Goal: Information Seeking & Learning: Learn about a topic

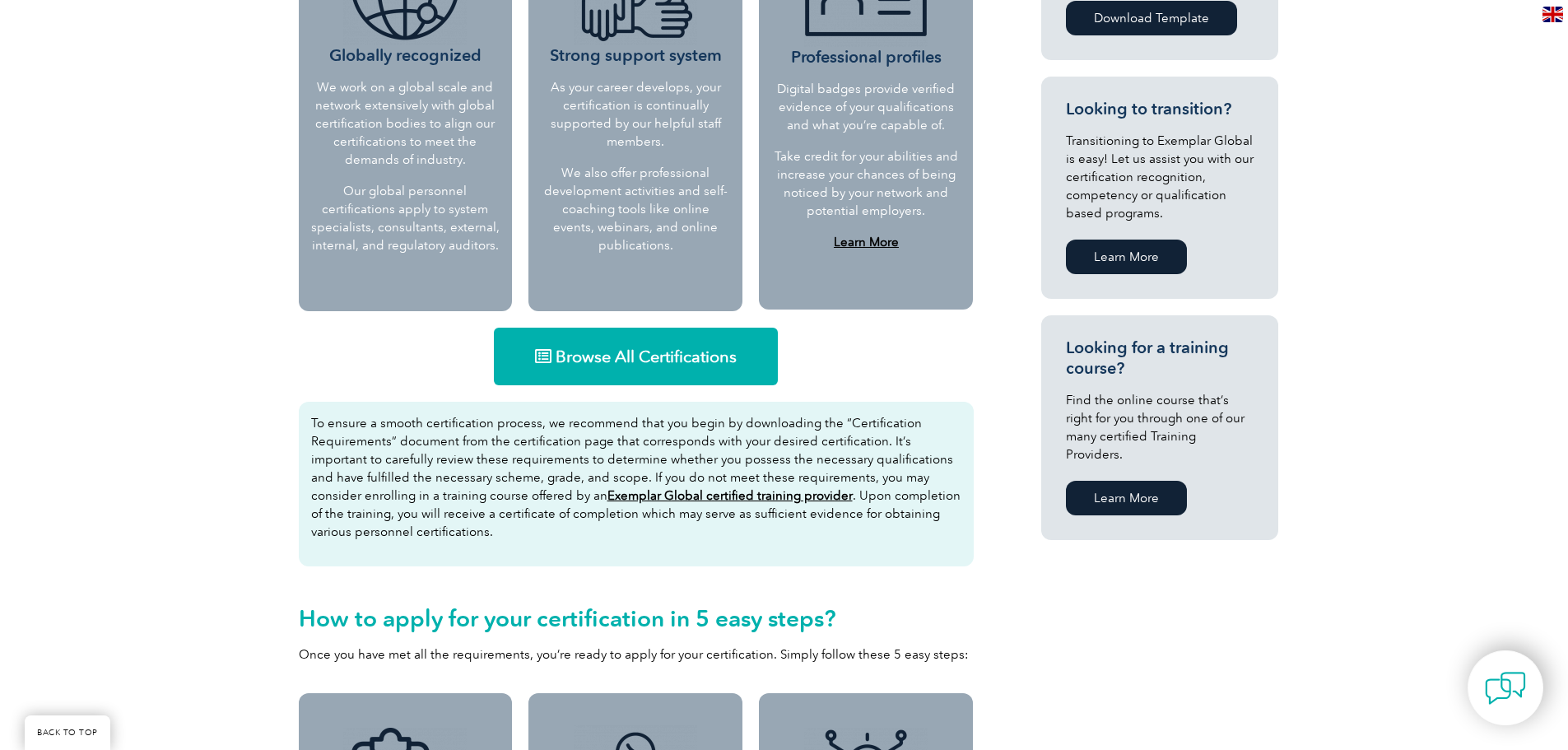
scroll to position [823, 0]
click at [622, 349] on span "Browse All Certifications" at bounding box center [647, 355] width 182 height 16
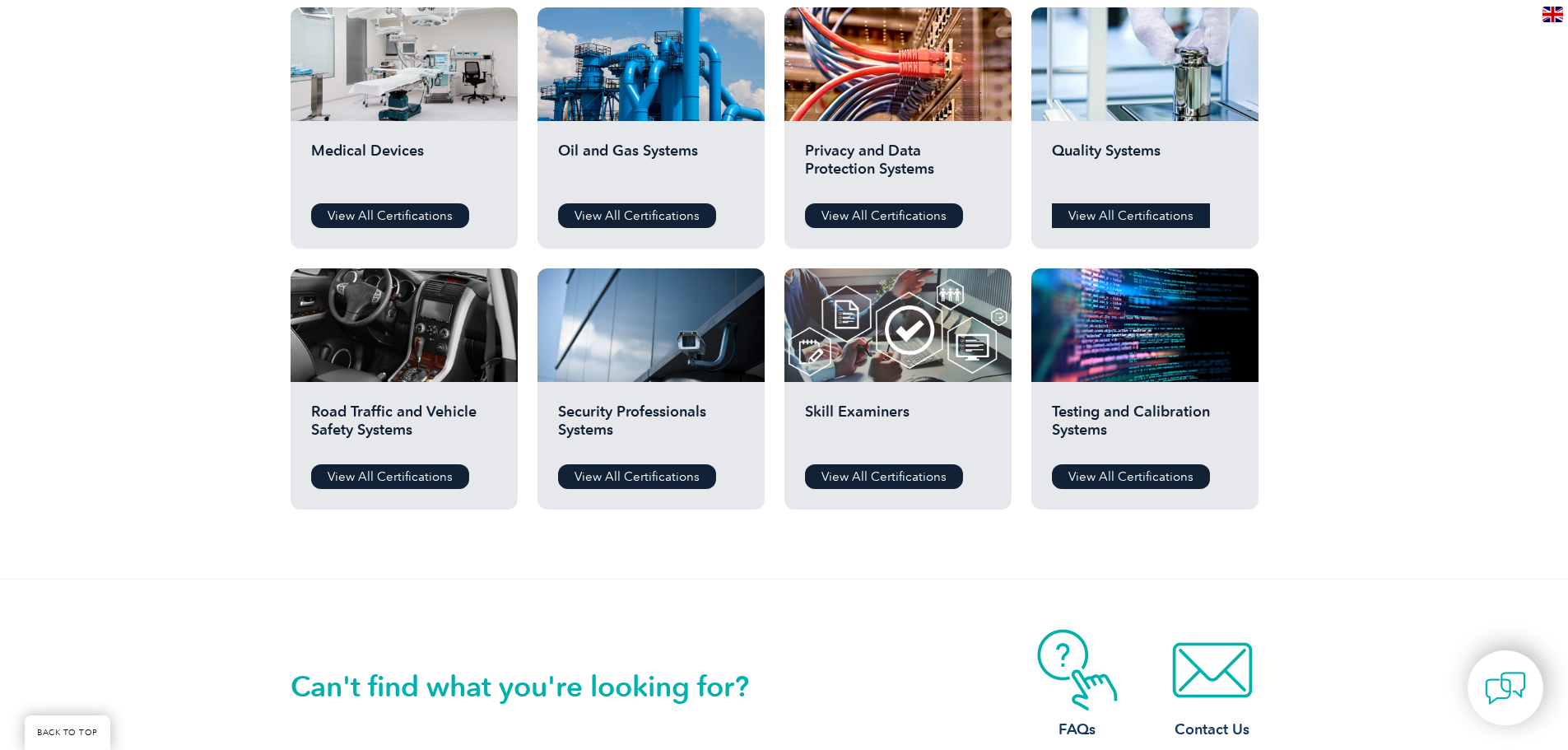
scroll to position [1141, 0]
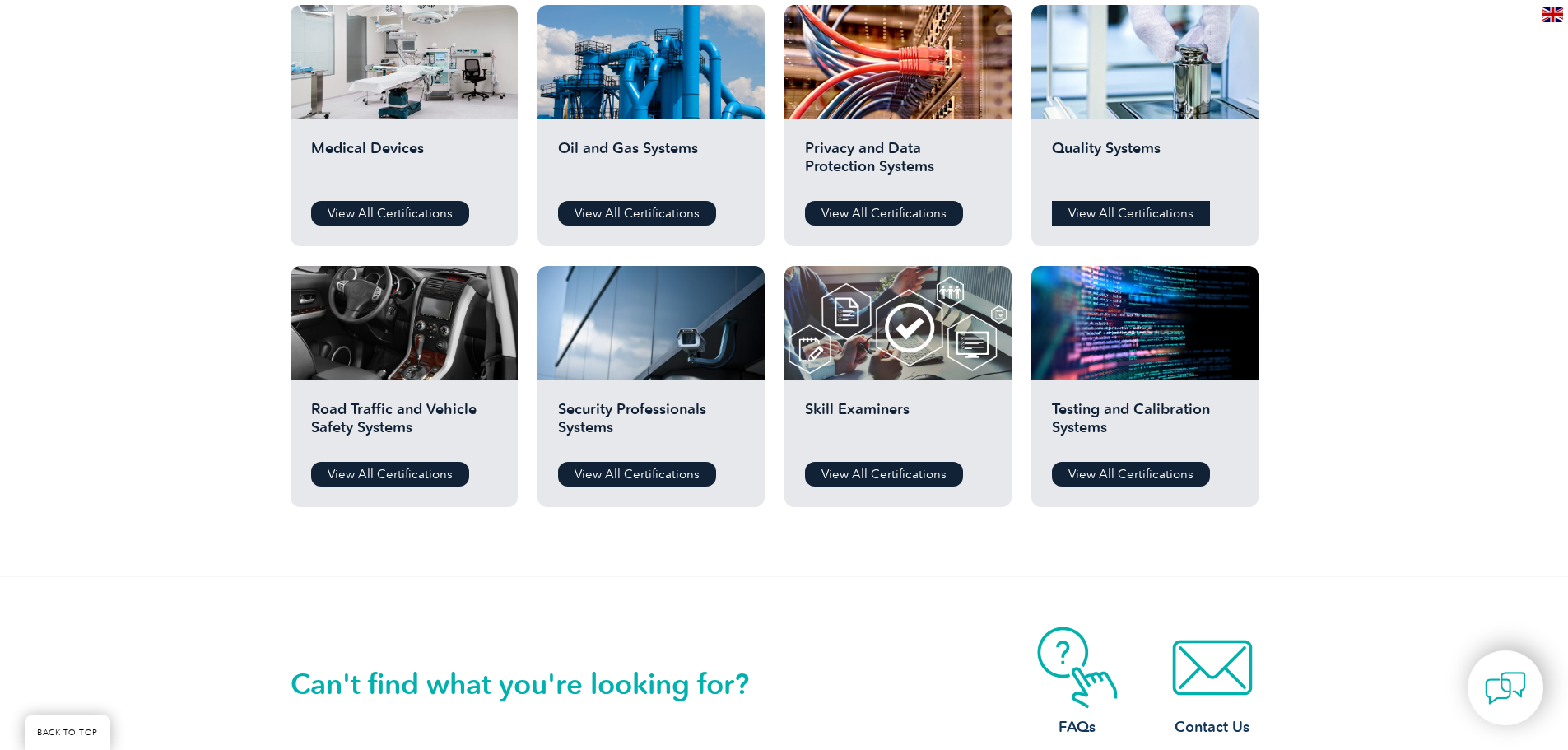
click at [1127, 208] on link "View All Certifications" at bounding box center [1132, 213] width 158 height 25
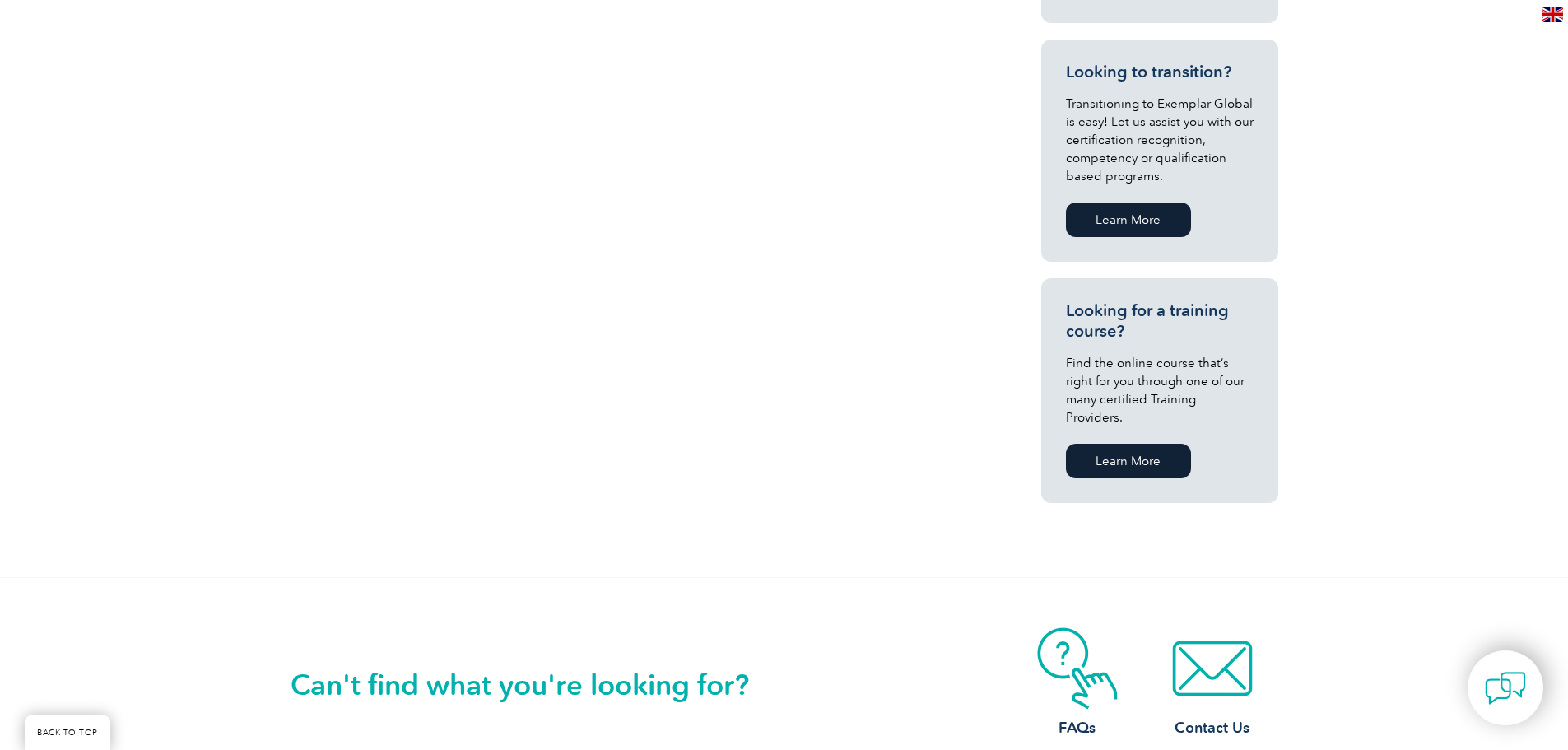
scroll to position [823, 0]
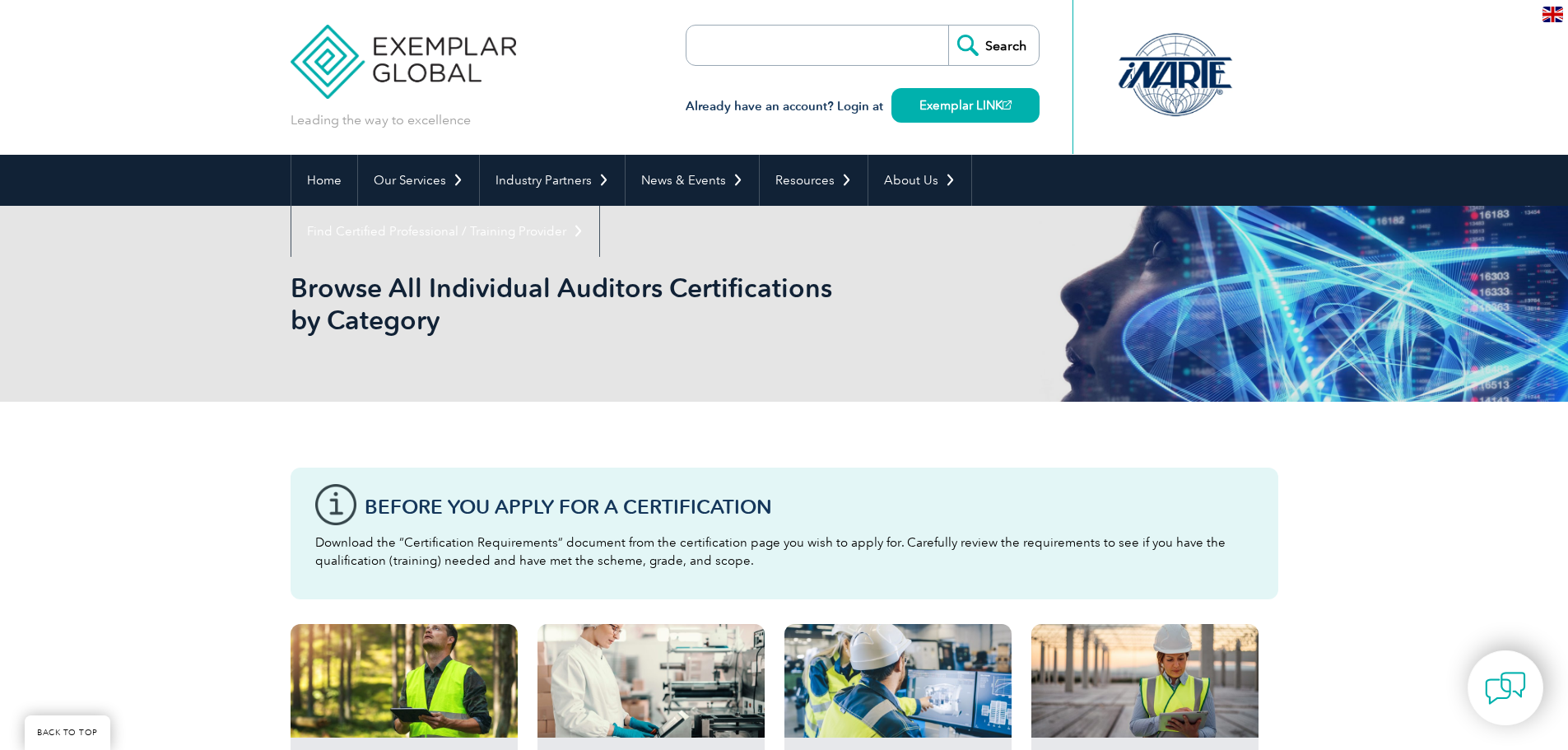
scroll to position [1141, 0]
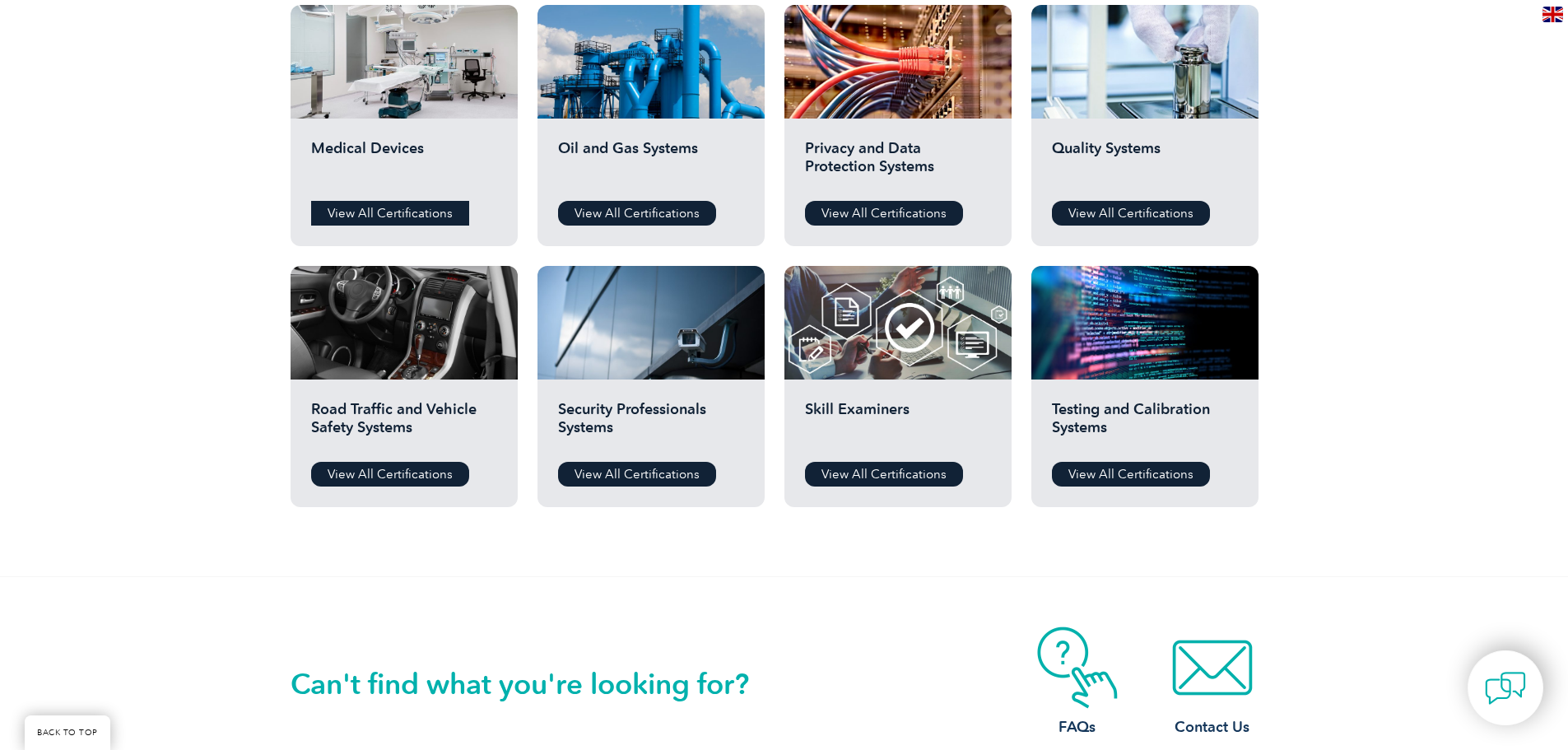
click at [368, 215] on link "View All Certifications" at bounding box center [390, 213] width 158 height 25
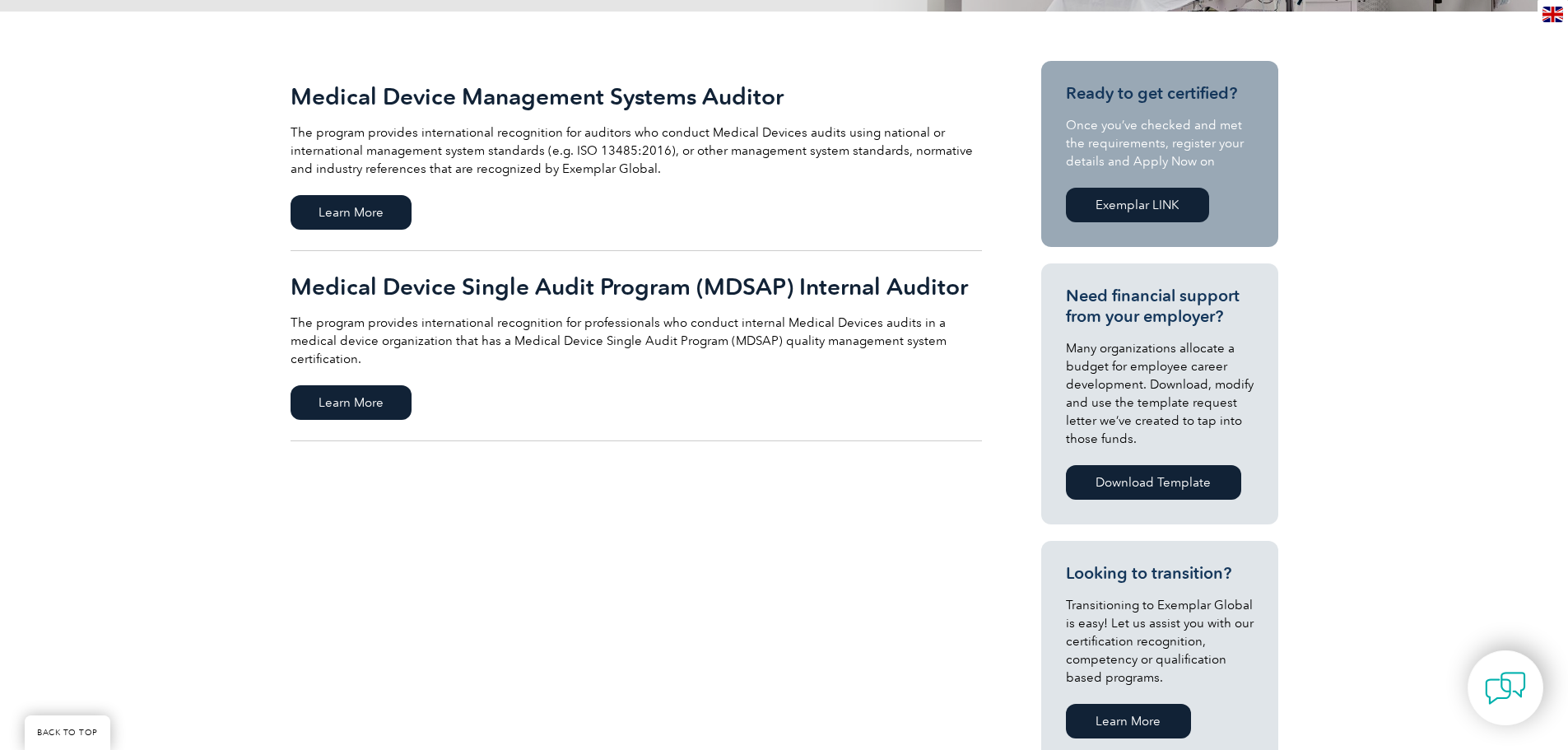
scroll to position [329, 0]
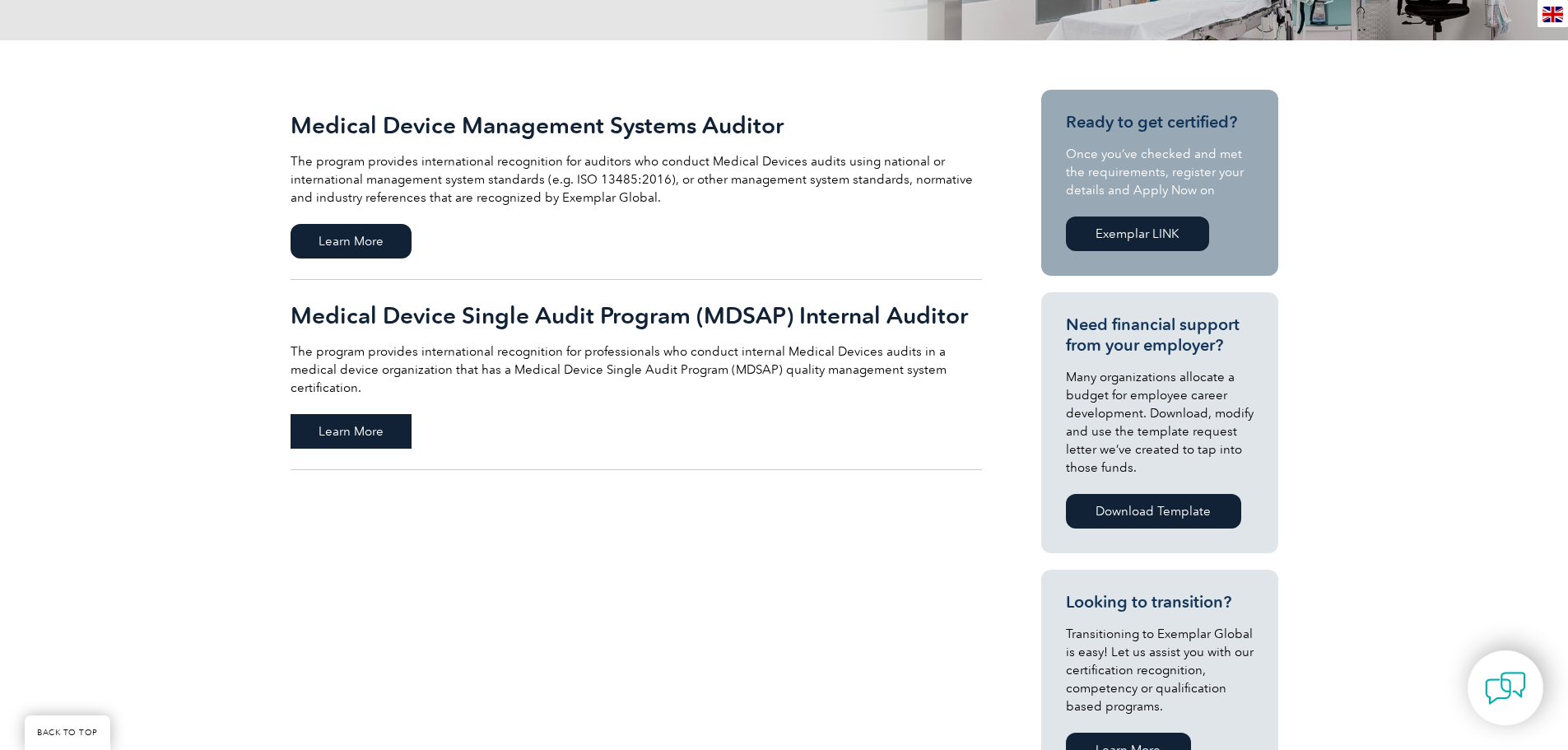
click at [360, 414] on span "Learn More" at bounding box center [350, 431] width 121 height 35
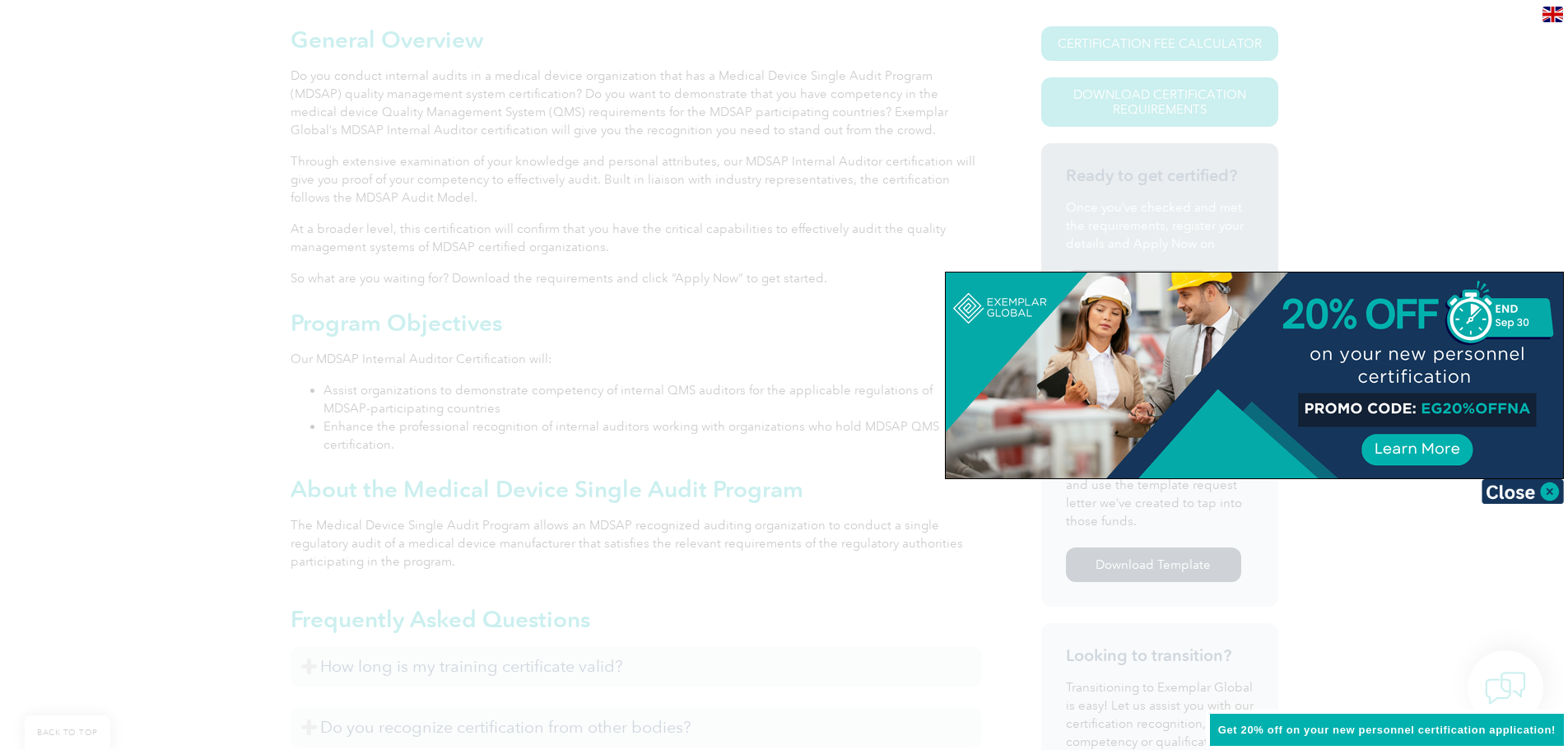
scroll to position [329, 0]
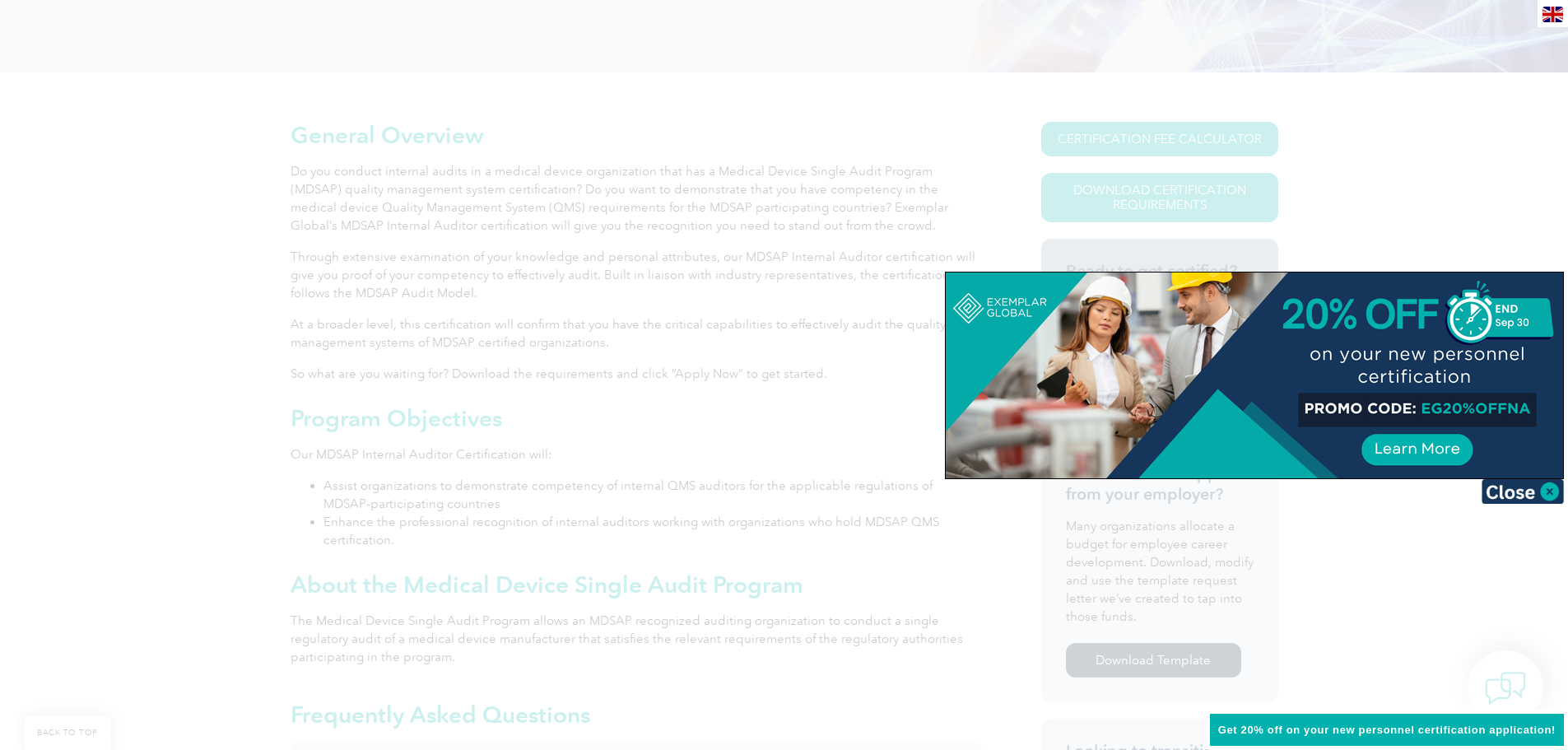
click at [1549, 488] on img at bounding box center [1523, 491] width 82 height 25
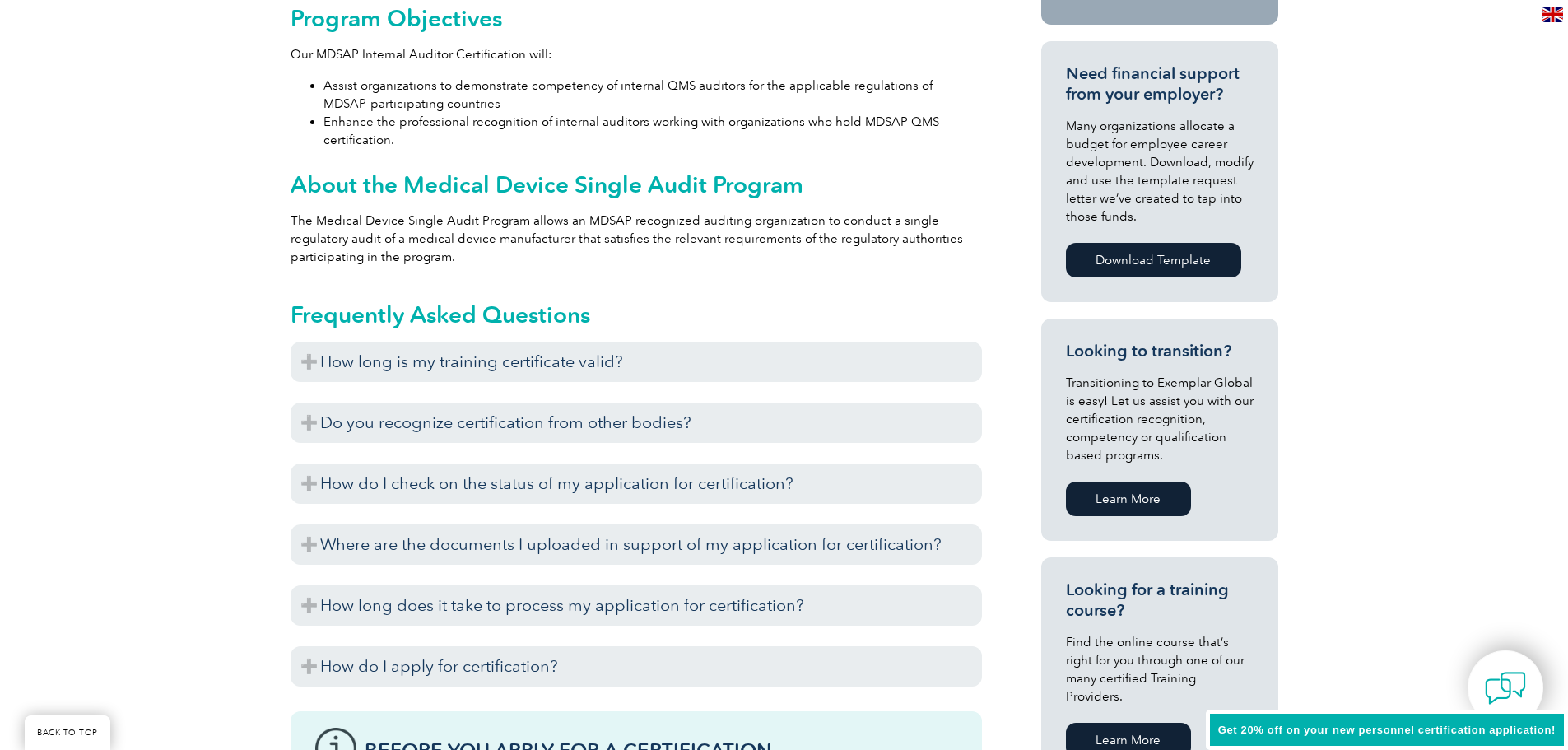
scroll to position [658, 0]
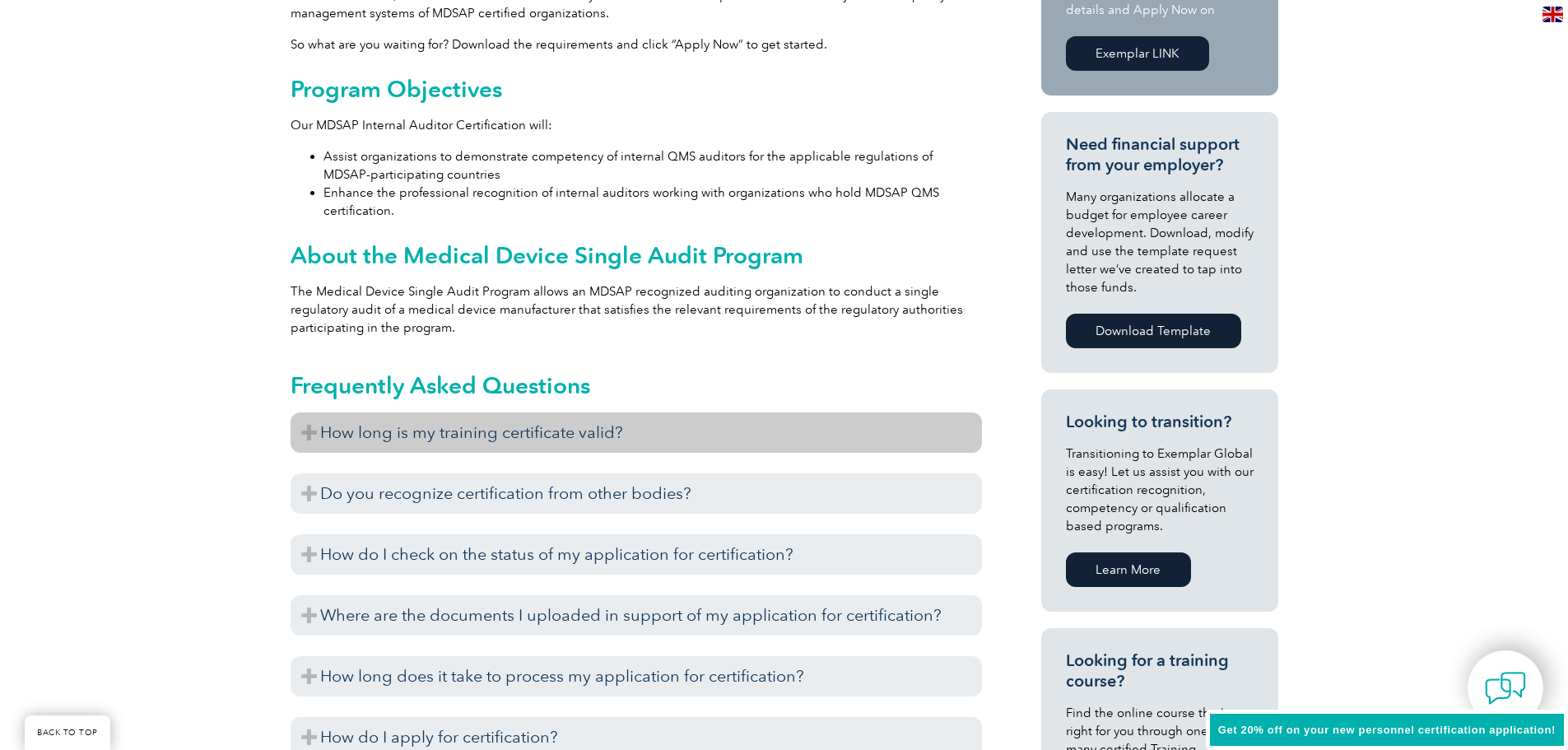
click at [506, 427] on h3 "How long is my training certificate valid?" at bounding box center [636, 432] width 691 height 41
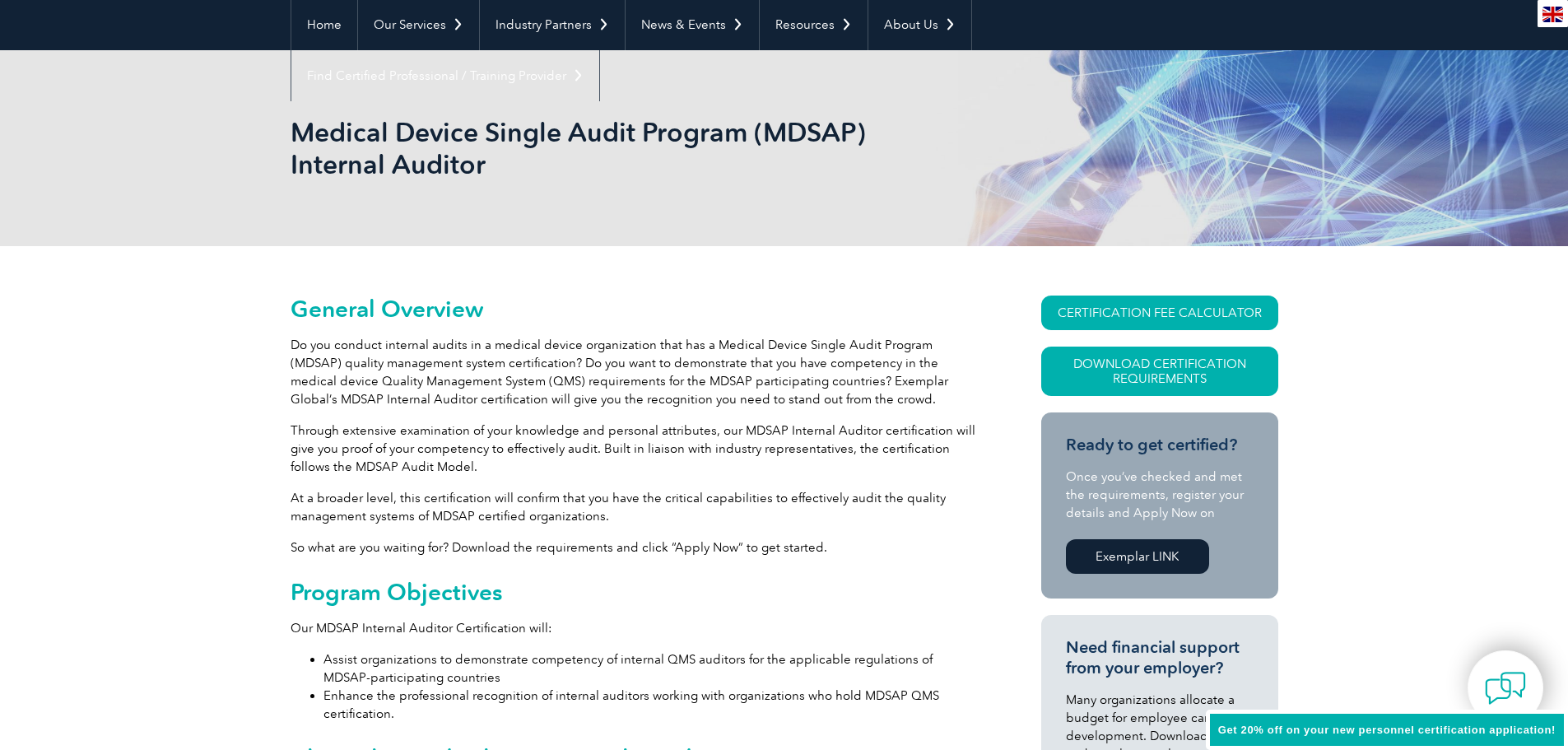
scroll to position [0, 0]
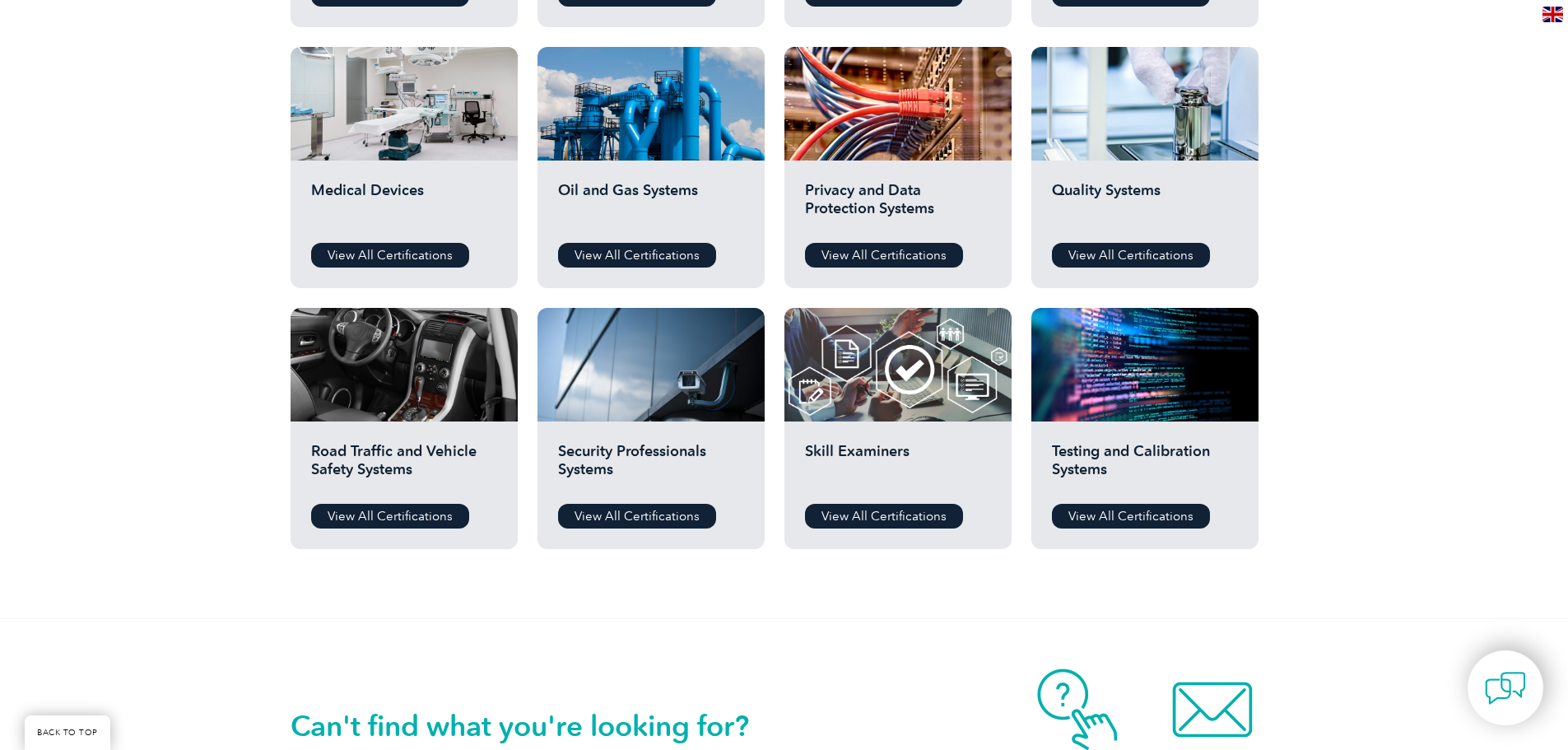
scroll to position [1058, 0]
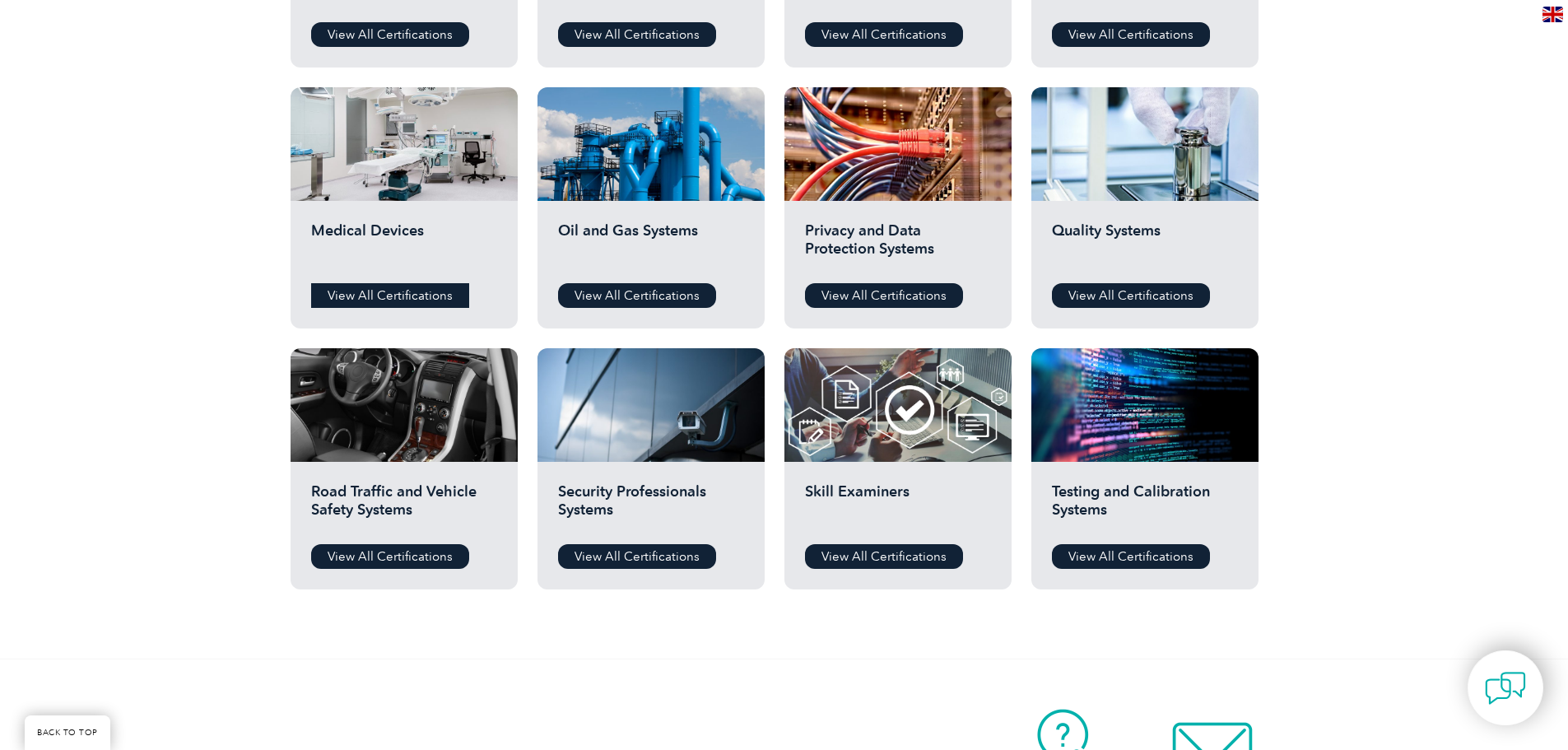
click at [385, 291] on link "View All Certifications" at bounding box center [390, 295] width 158 height 25
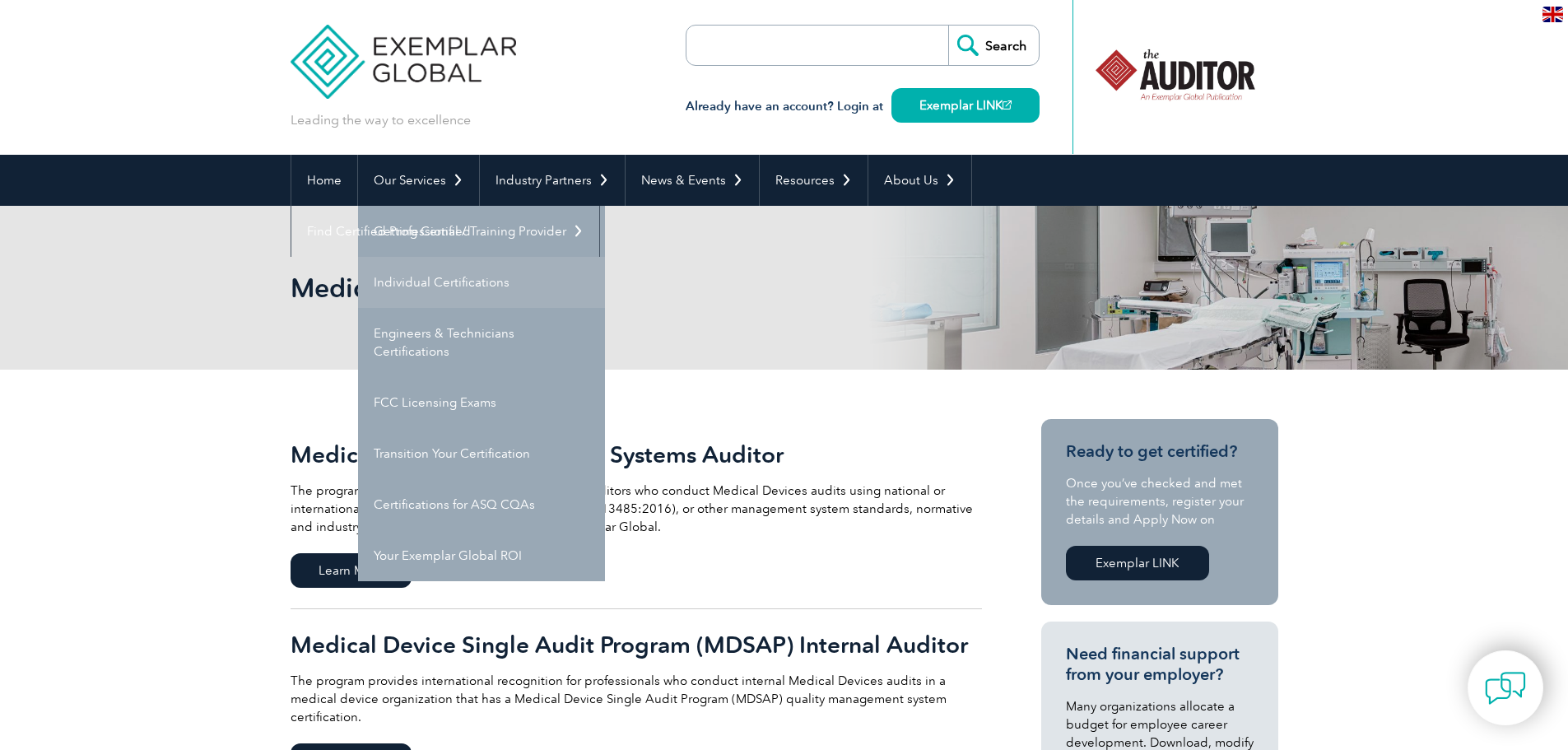
click at [425, 279] on link "Individual Certifications" at bounding box center [482, 282] width 247 height 51
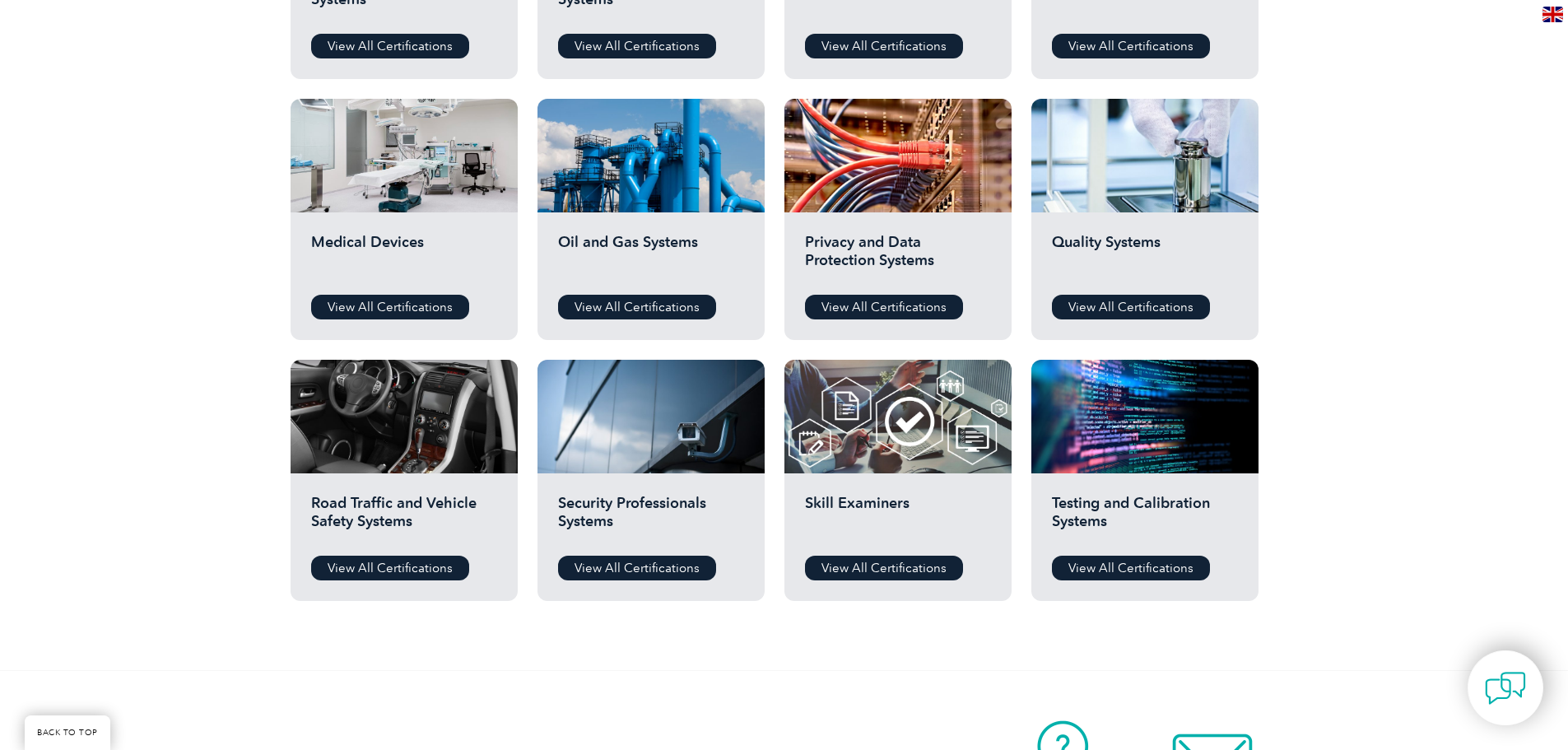
scroll to position [1069, 0]
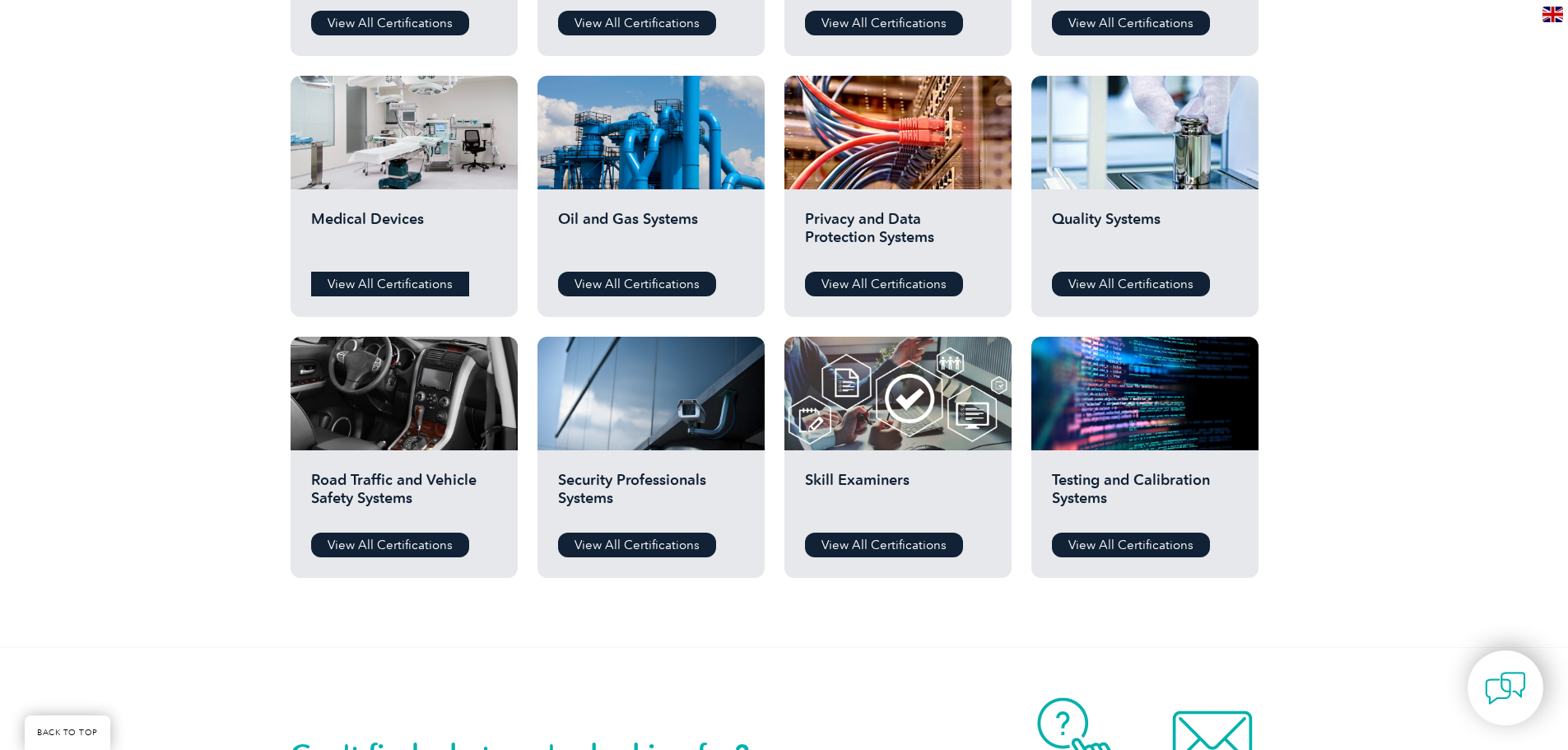
click at [381, 281] on link "View All Certifications" at bounding box center [390, 284] width 158 height 25
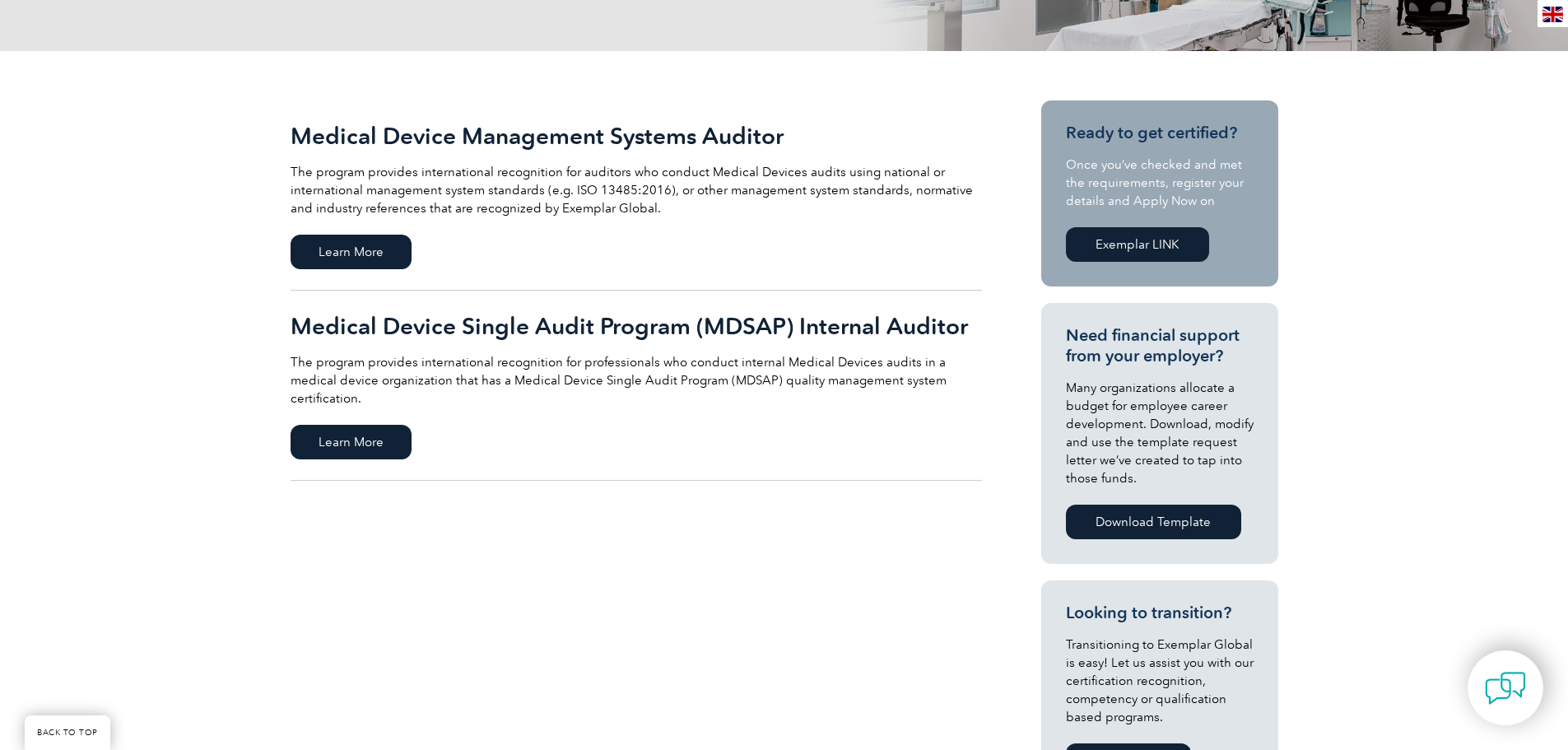
scroll to position [411, 0]
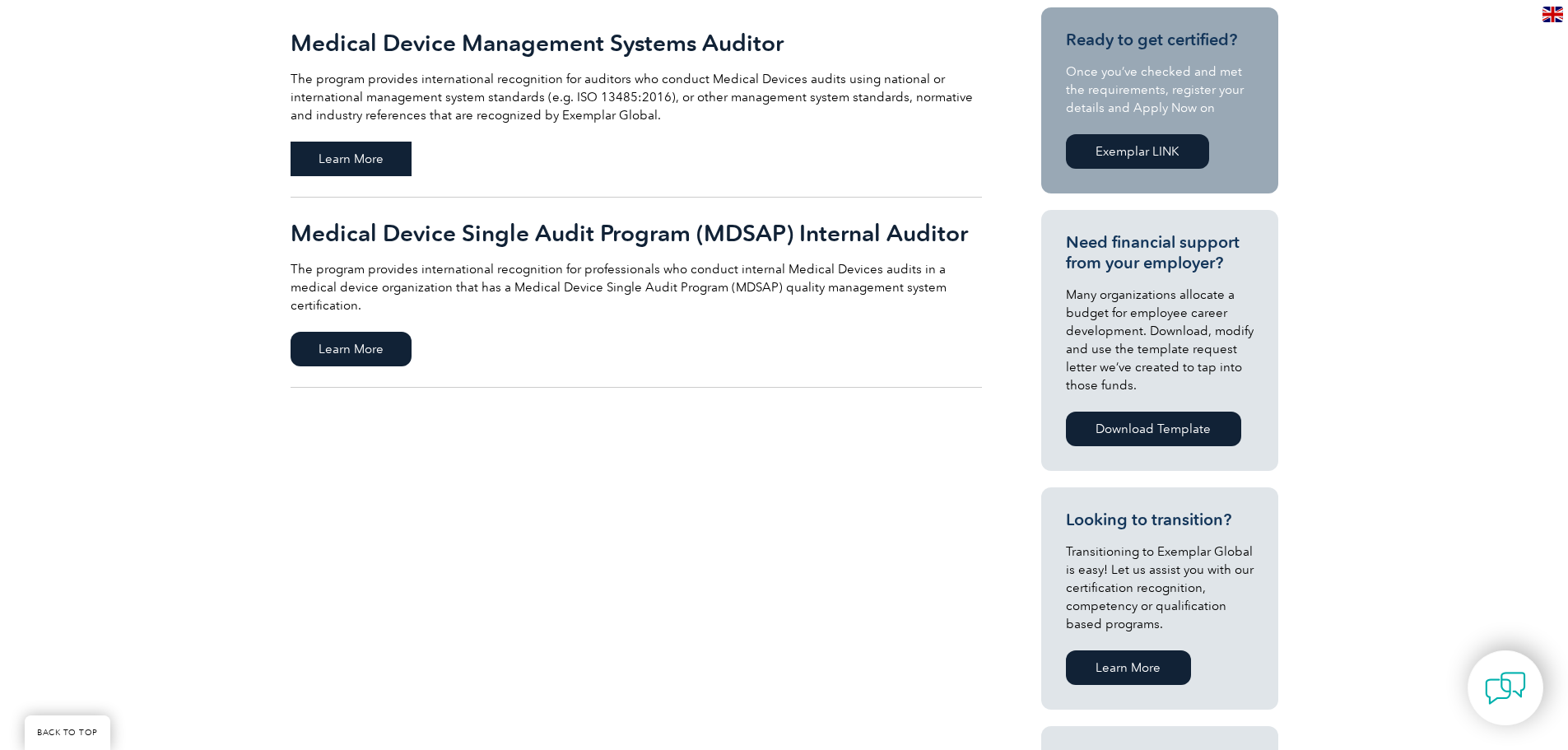
click at [355, 153] on span "Learn More" at bounding box center [350, 159] width 121 height 35
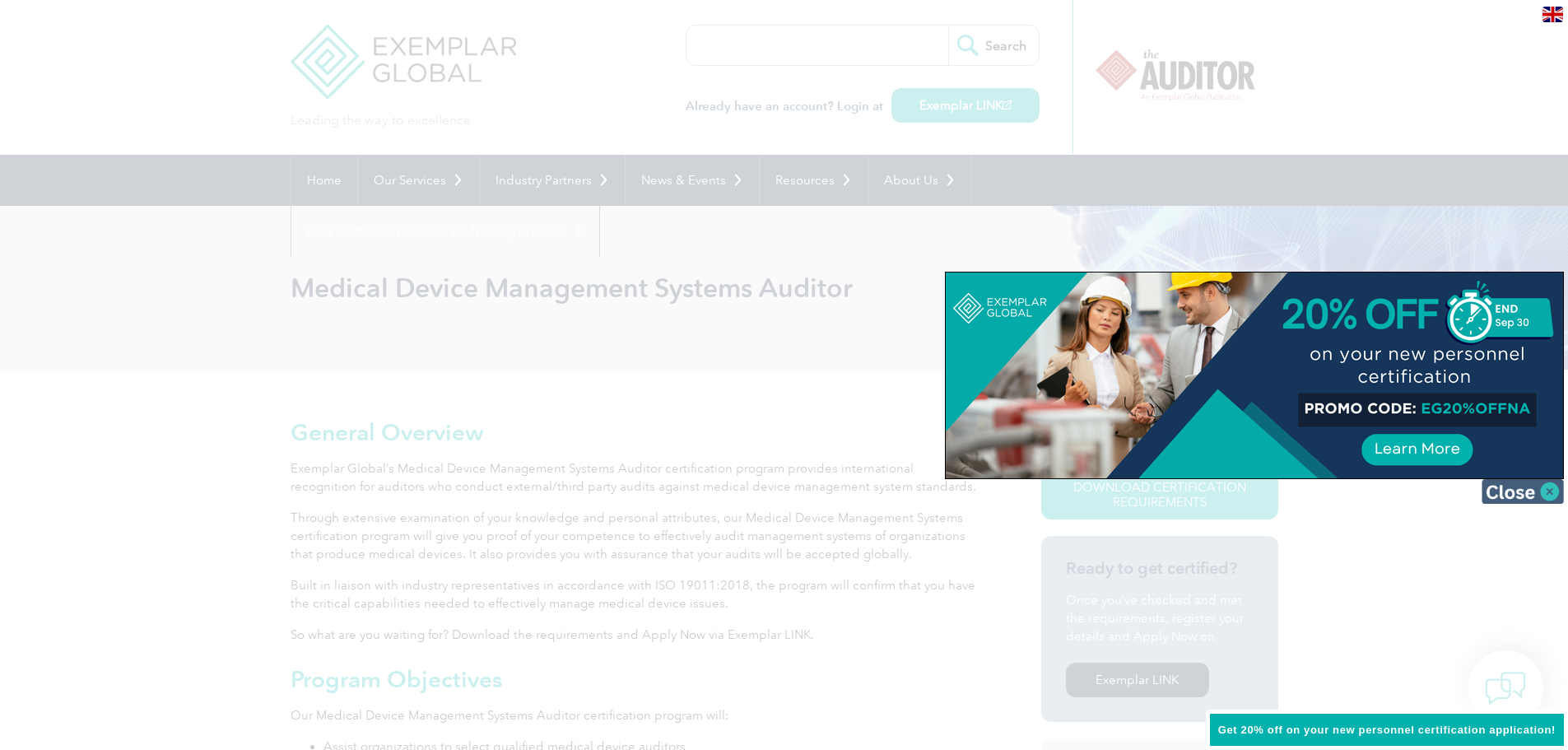
click at [1545, 486] on img at bounding box center [1523, 491] width 82 height 25
